Goal: Task Accomplishment & Management: Manage account settings

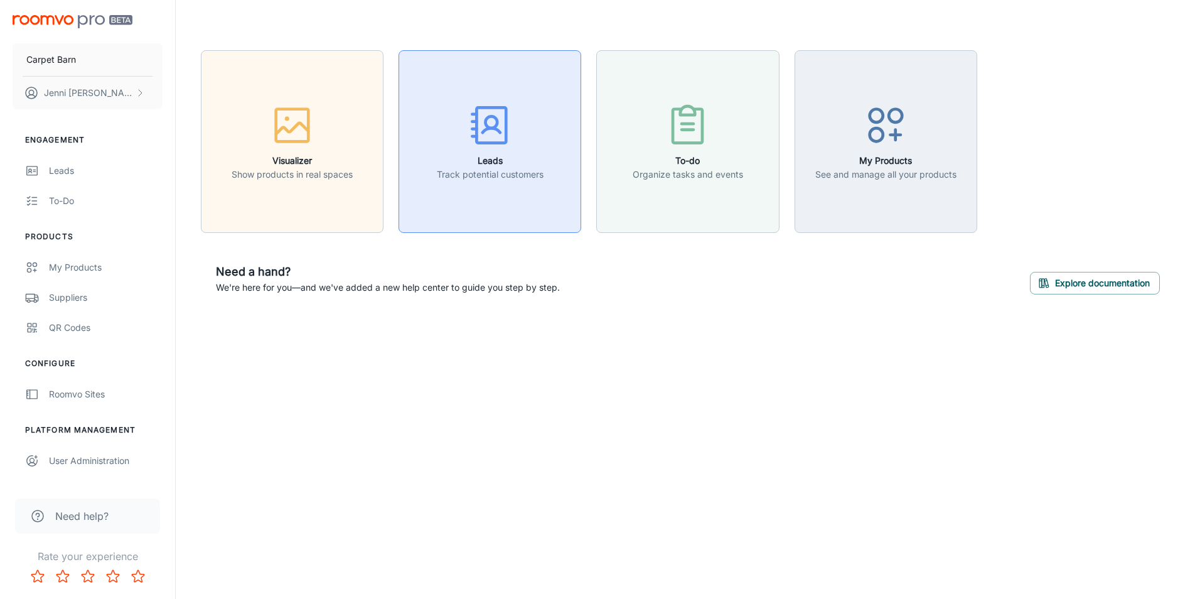
click at [495, 154] on h6 "Leads" at bounding box center [490, 161] width 107 height 14
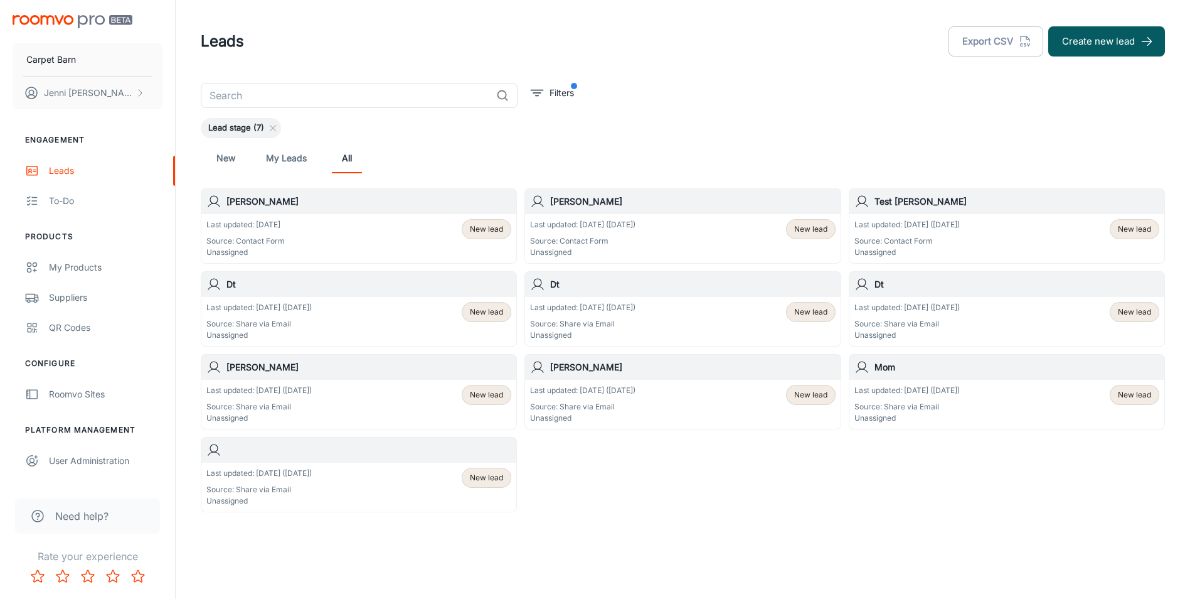
click at [308, 232] on div "Last updated: [DATE] Source: Contact Form Unassigned New lead" at bounding box center [358, 238] width 305 height 39
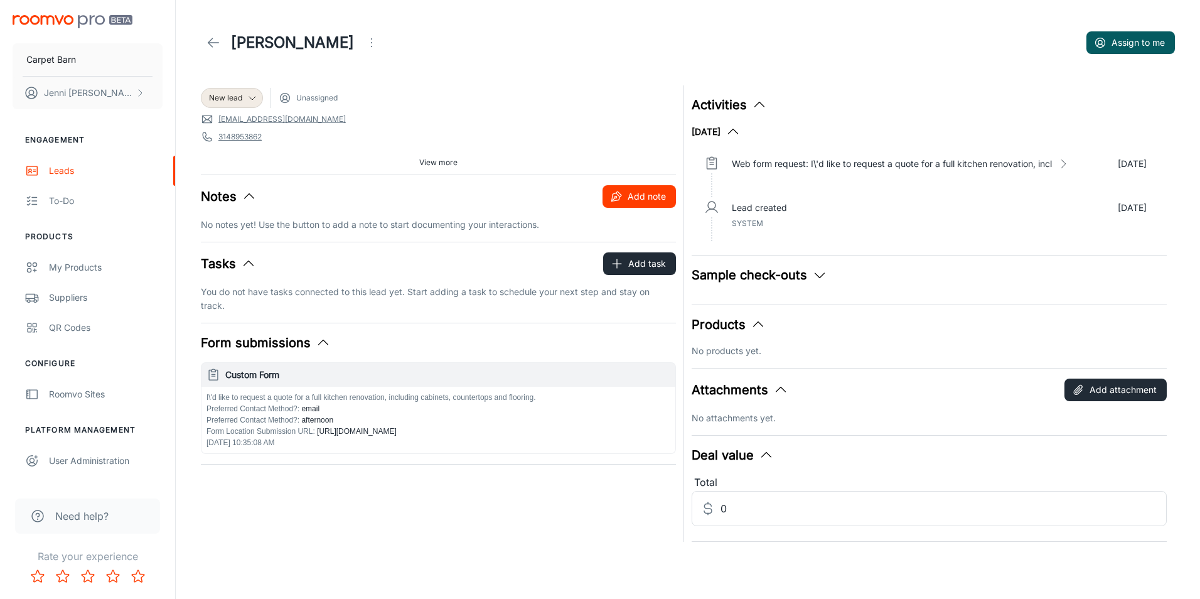
click at [637, 200] on button "Add note" at bounding box center [638, 196] width 73 height 23
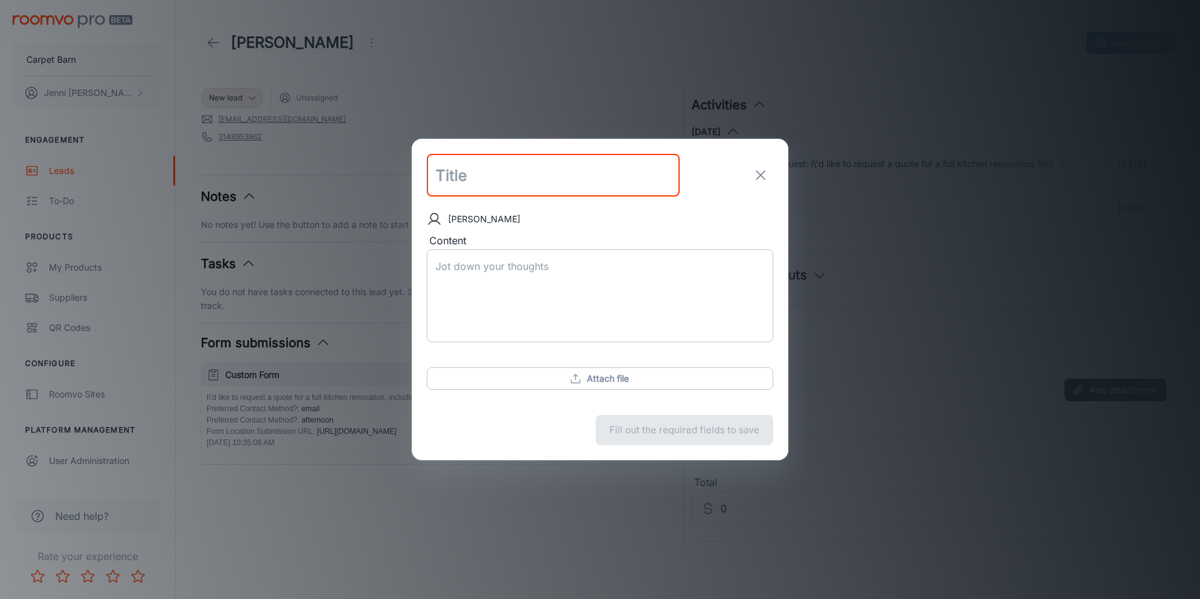
click at [502, 275] on textarea "Content" at bounding box center [599, 295] width 329 height 72
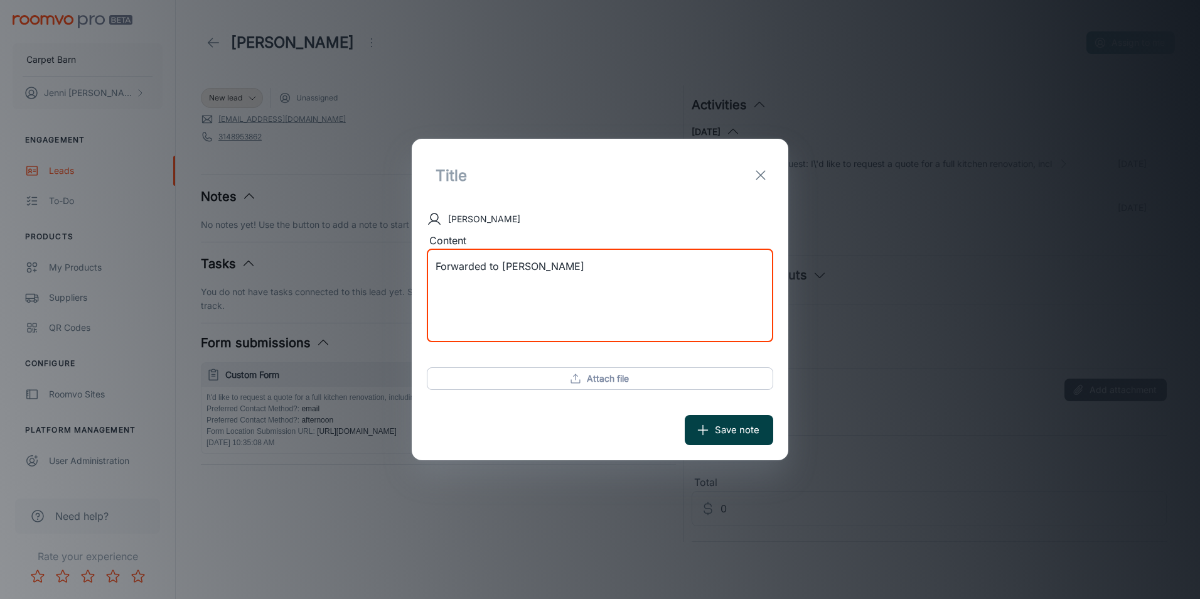
type textarea "Forwarded to [PERSON_NAME]"
click at [713, 427] on button "Save note" at bounding box center [729, 430] width 88 height 30
